Goal: Task Accomplishment & Management: Manage account settings

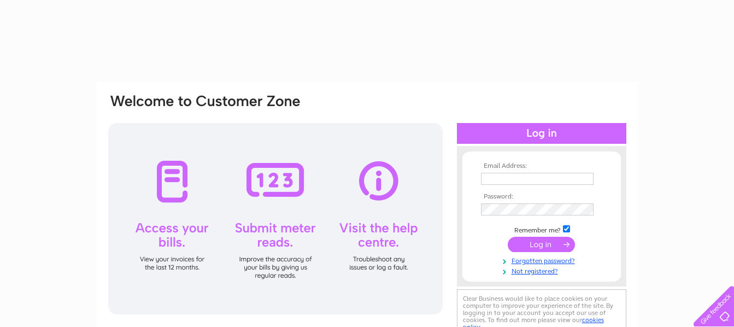
click at [493, 176] on input "text" at bounding box center [537, 179] width 113 height 12
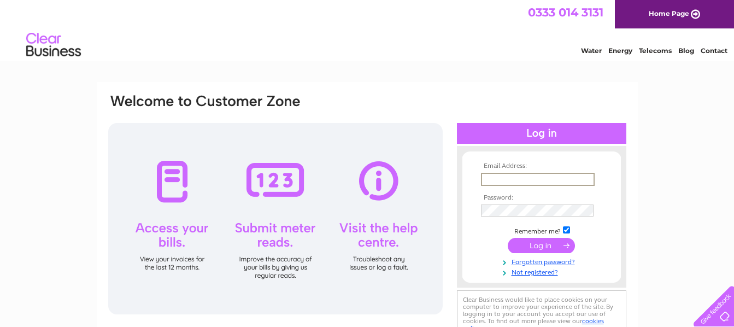
type input "jim@performanceecosse.co.uk"
click at [541, 245] on input "submit" at bounding box center [541, 244] width 67 height 15
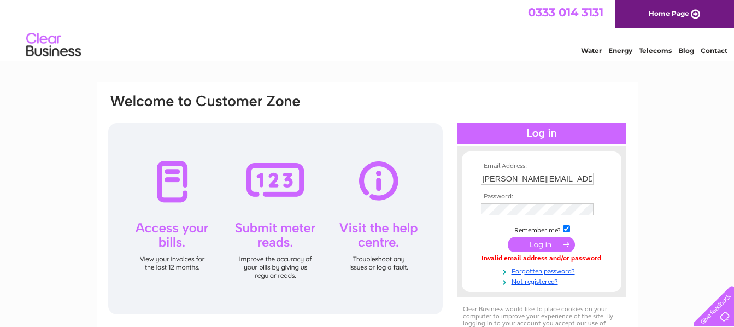
click at [548, 245] on input "submit" at bounding box center [541, 244] width 67 height 15
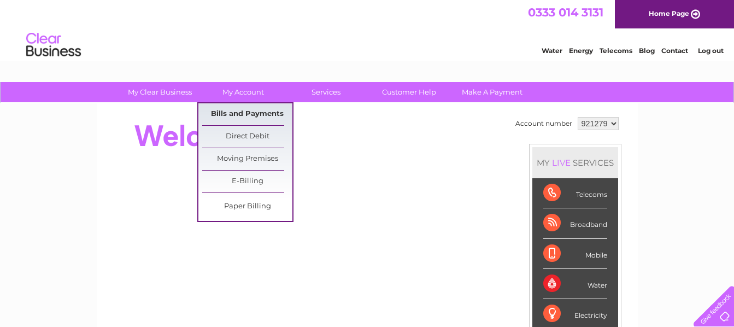
click at [233, 112] on link "Bills and Payments" at bounding box center [247, 114] width 90 height 22
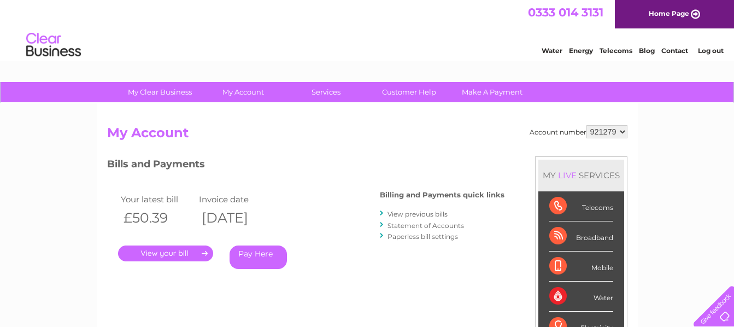
click at [162, 252] on link "." at bounding box center [165, 253] width 95 height 16
